Goal: Information Seeking & Learning: Learn about a topic

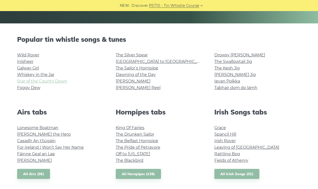
click at [46, 81] on link "Star of the County Down" at bounding box center [42, 81] width 50 height 5
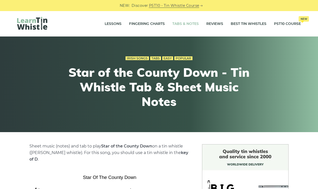
click at [184, 24] on link "Tabs & Notes" at bounding box center [185, 24] width 26 height 13
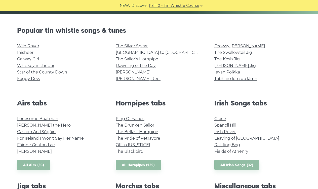
scroll to position [118, 0]
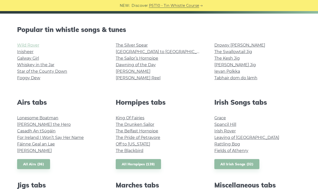
click at [30, 46] on link "Wild Rover" at bounding box center [28, 45] width 22 height 5
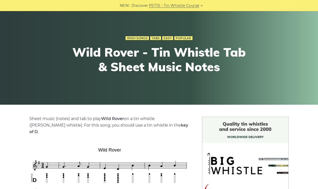
scroll to position [-2, 0]
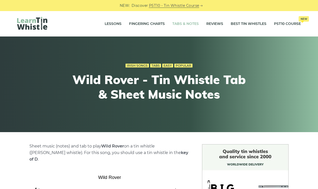
click at [187, 24] on link "Tabs & Notes" at bounding box center [185, 24] width 26 height 13
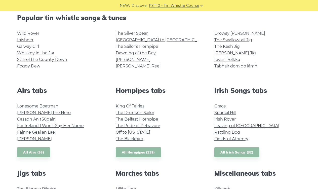
scroll to position [130, 0]
click at [235, 140] on link "Fields of Athenry" at bounding box center [231, 138] width 34 height 5
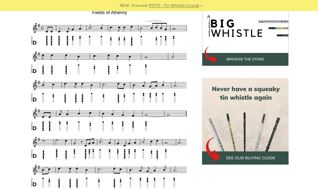
scroll to position [165, 0]
